Goal: Navigation & Orientation: Find specific page/section

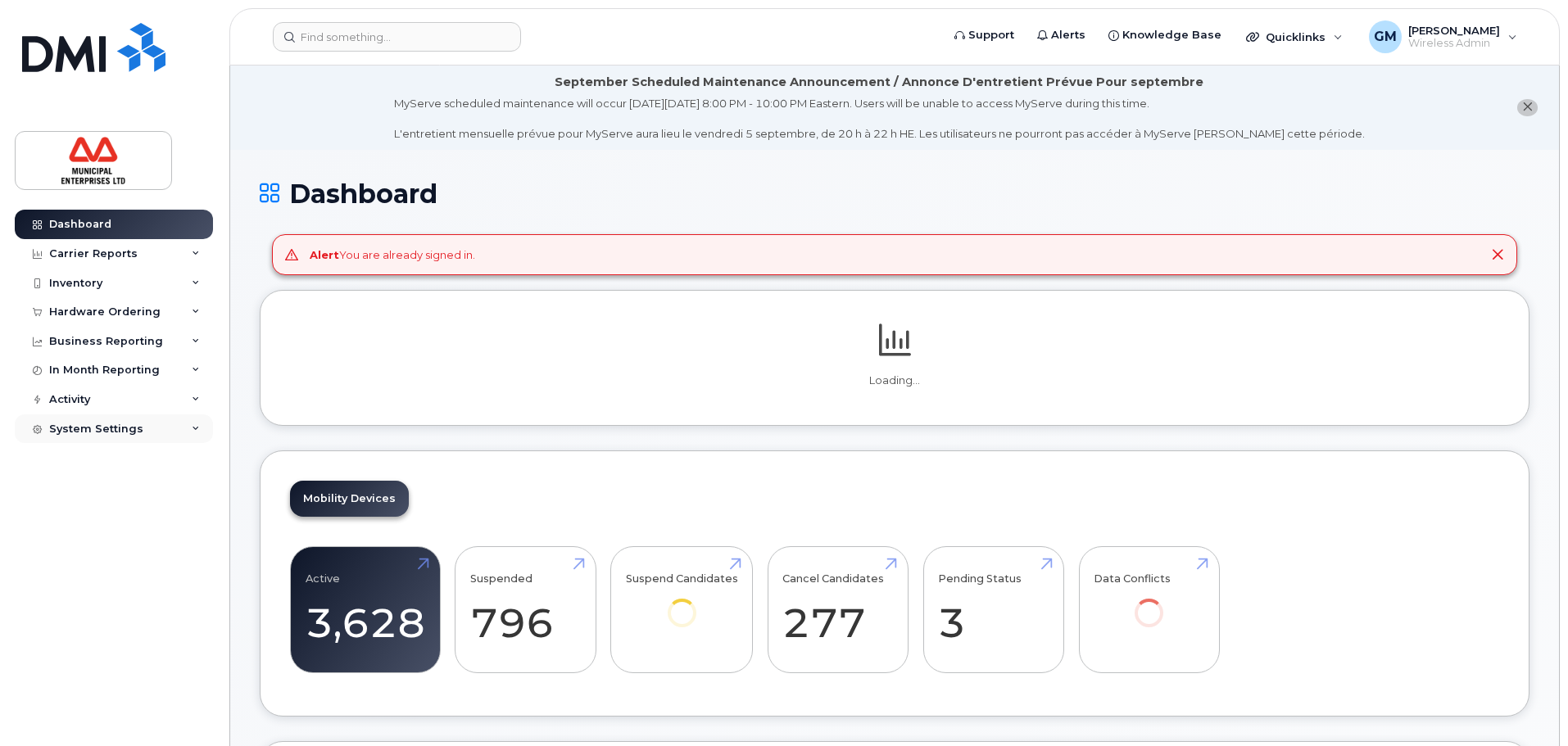
click at [103, 425] on div "System Settings" at bounding box center [96, 429] width 94 height 13
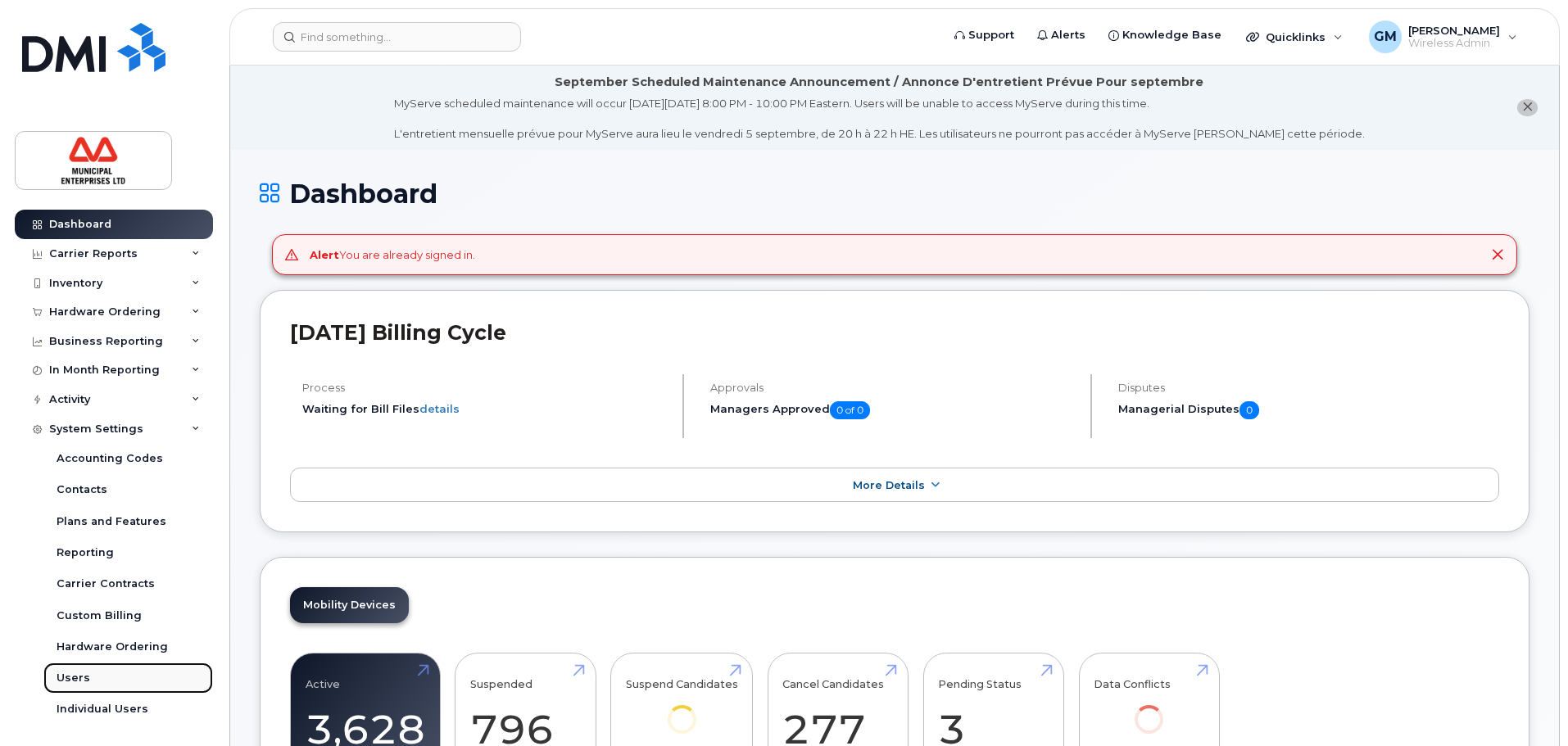
click at [112, 676] on link "Users" at bounding box center [127, 678] width 170 height 31
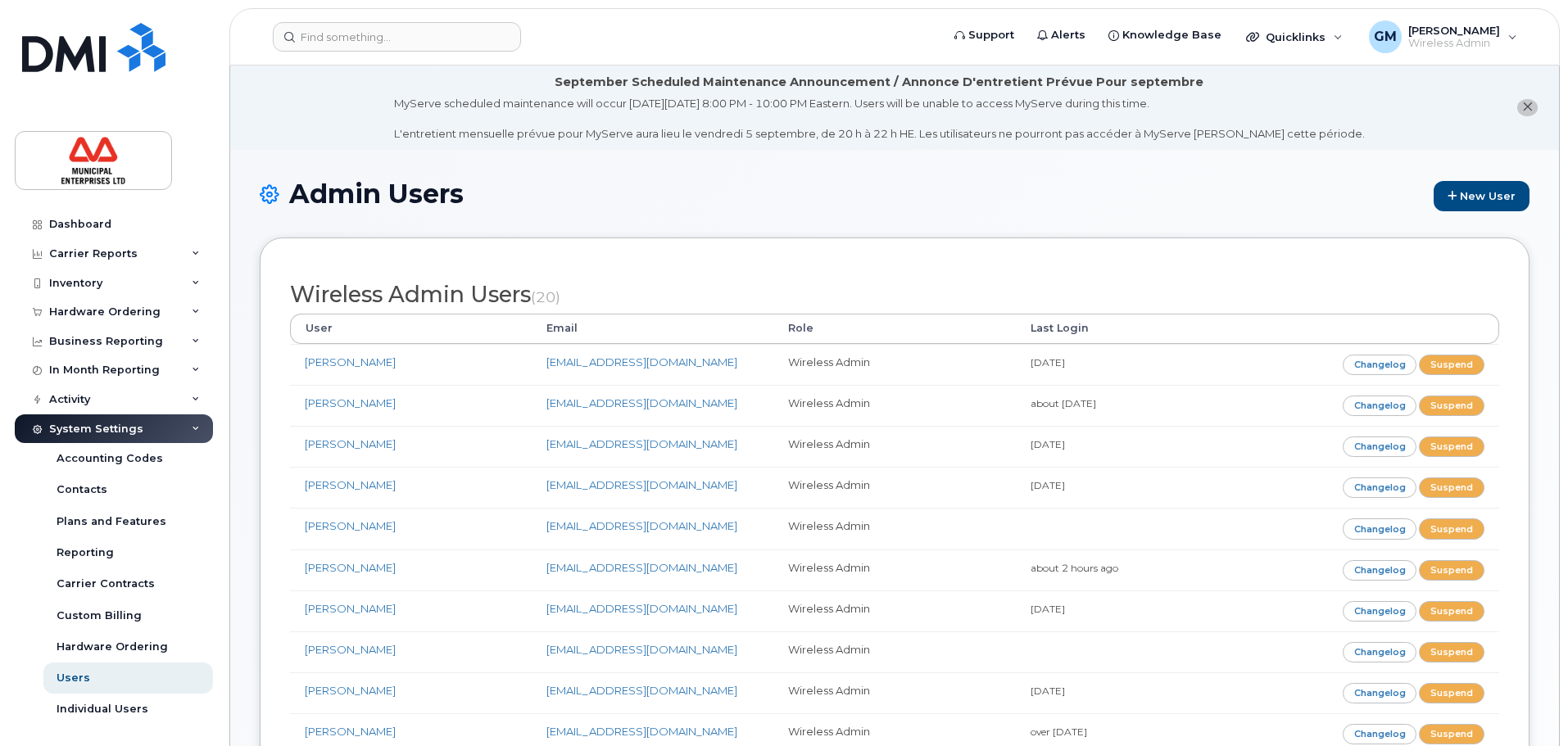
click at [675, 254] on div "Wireless Admin Users (20) User Email Role Last Login Matthew Uberoi muberoi@dex…" at bounding box center [894, 744] width 1269 height 1012
click at [90, 713] on div "Individual Users" at bounding box center [102, 710] width 92 height 15
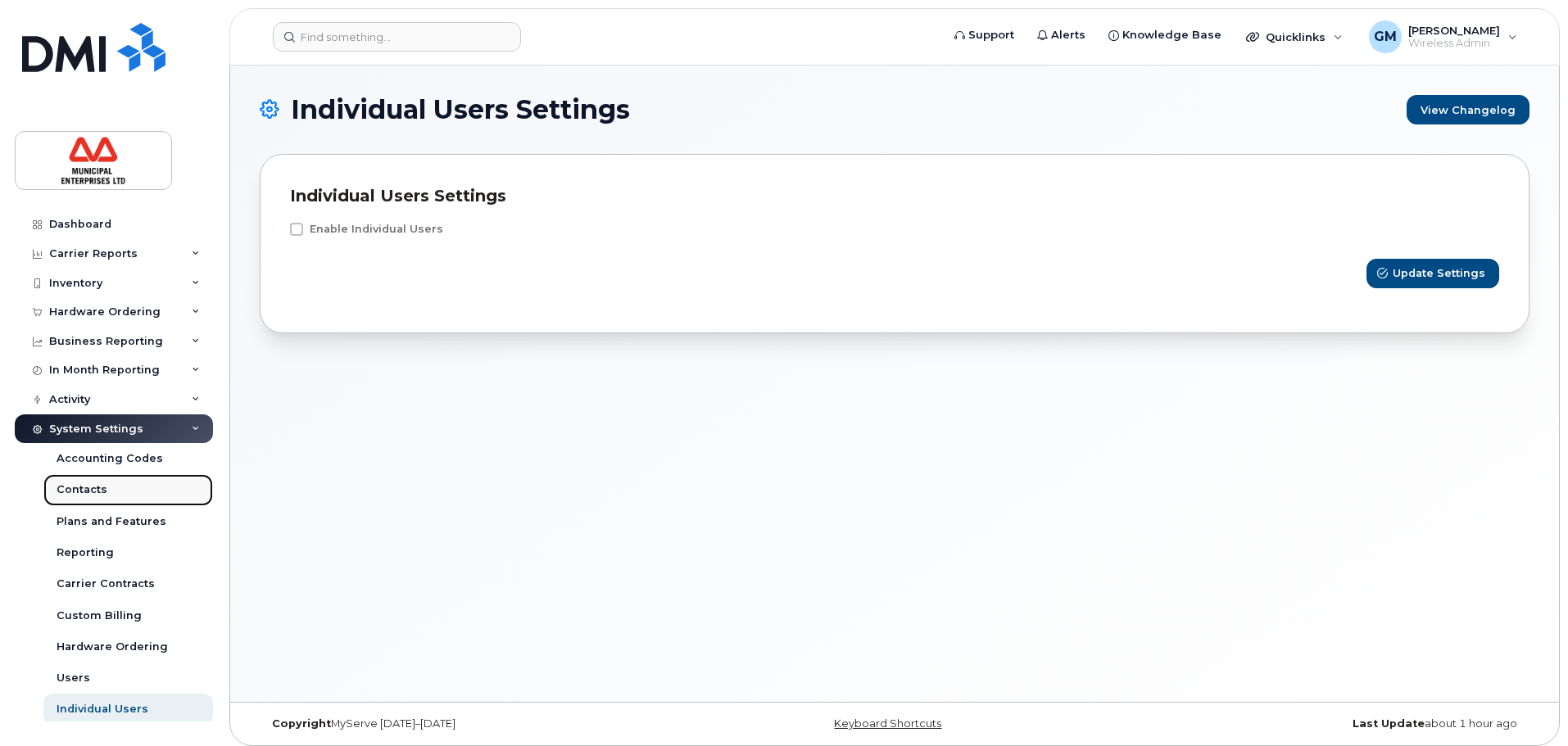
click at [94, 495] on div "Contacts" at bounding box center [81, 490] width 50 height 15
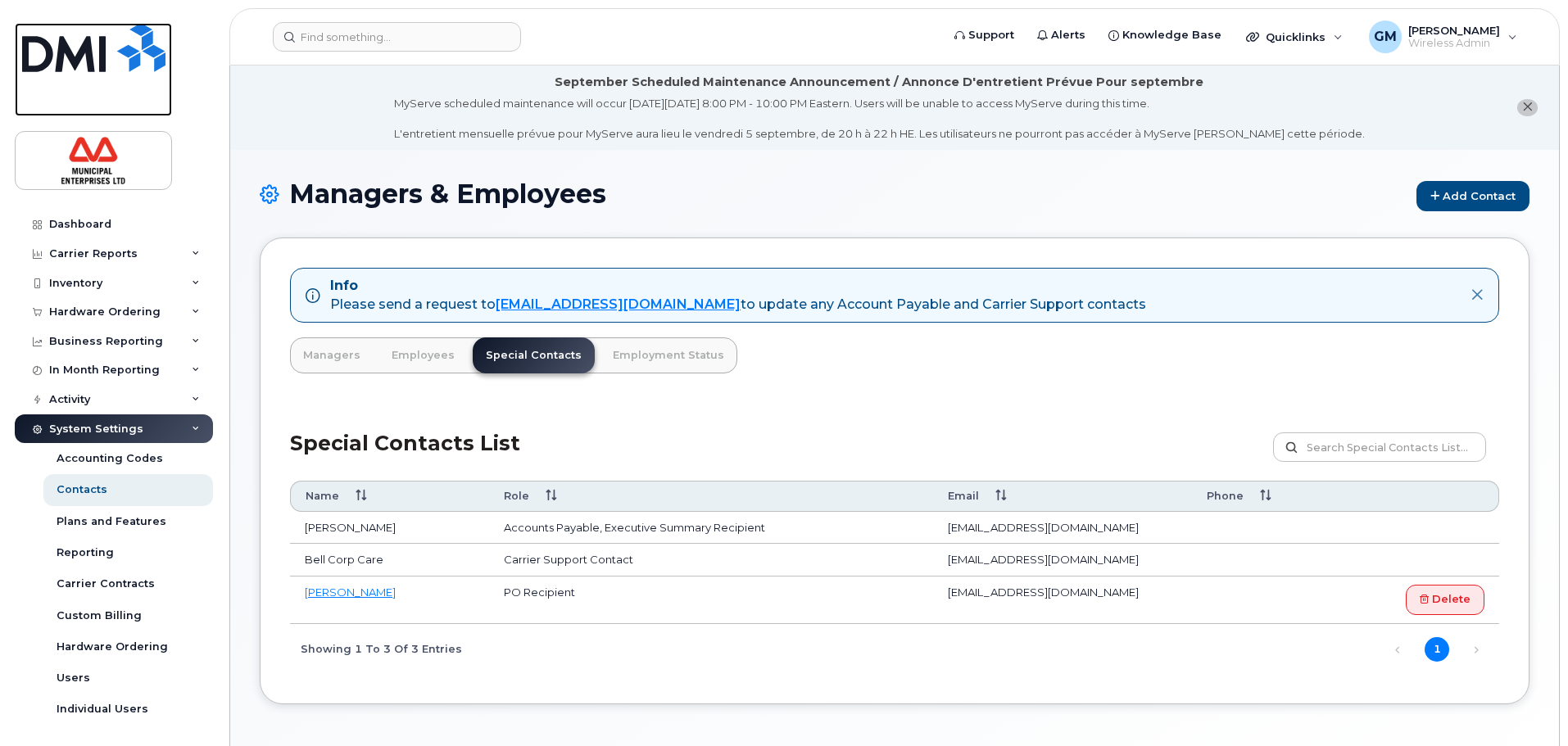
click at [63, 26] on img at bounding box center [93, 47] width 143 height 49
